Goal: Transaction & Acquisition: Purchase product/service

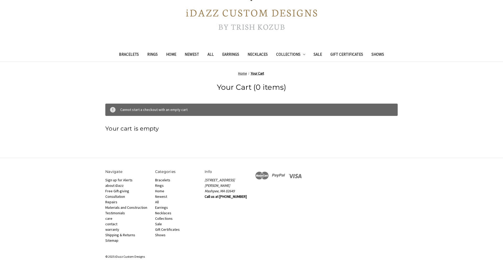
scroll to position [10, 0]
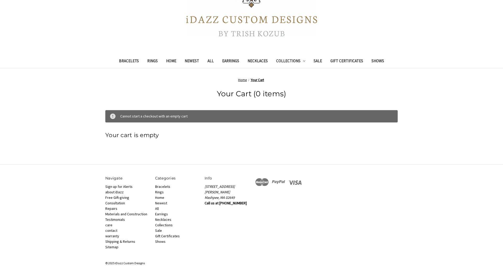
scroll to position [100, 0]
